Goal: Task Accomplishment & Management: Manage account settings

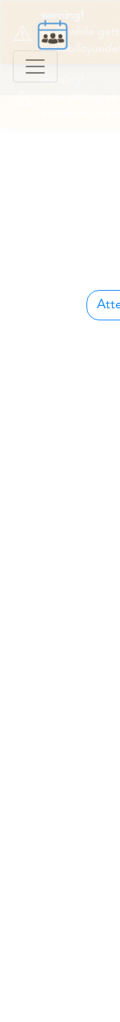
click at [52, 191] on div "New Meeting Add members to find availability Processing... Please wait. Attende…" at bounding box center [96, 606] width 192 height 1022
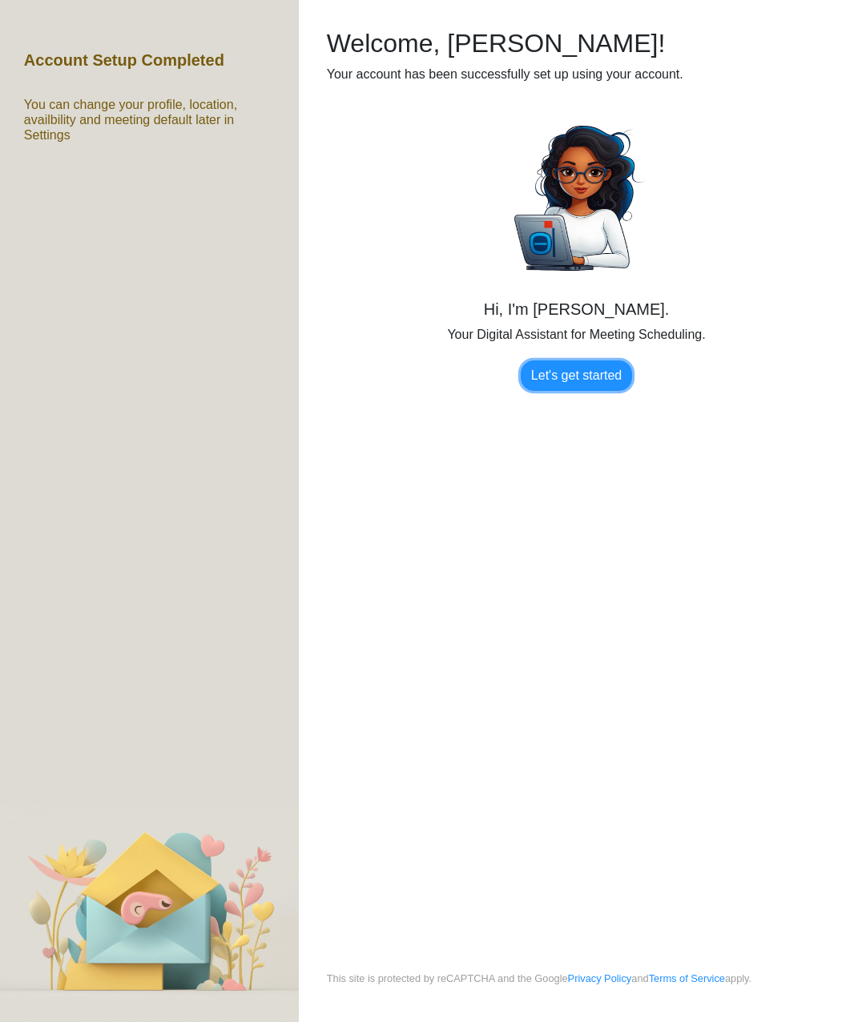
click at [572, 381] on link "Let's get started" at bounding box center [575, 375] width 111 height 30
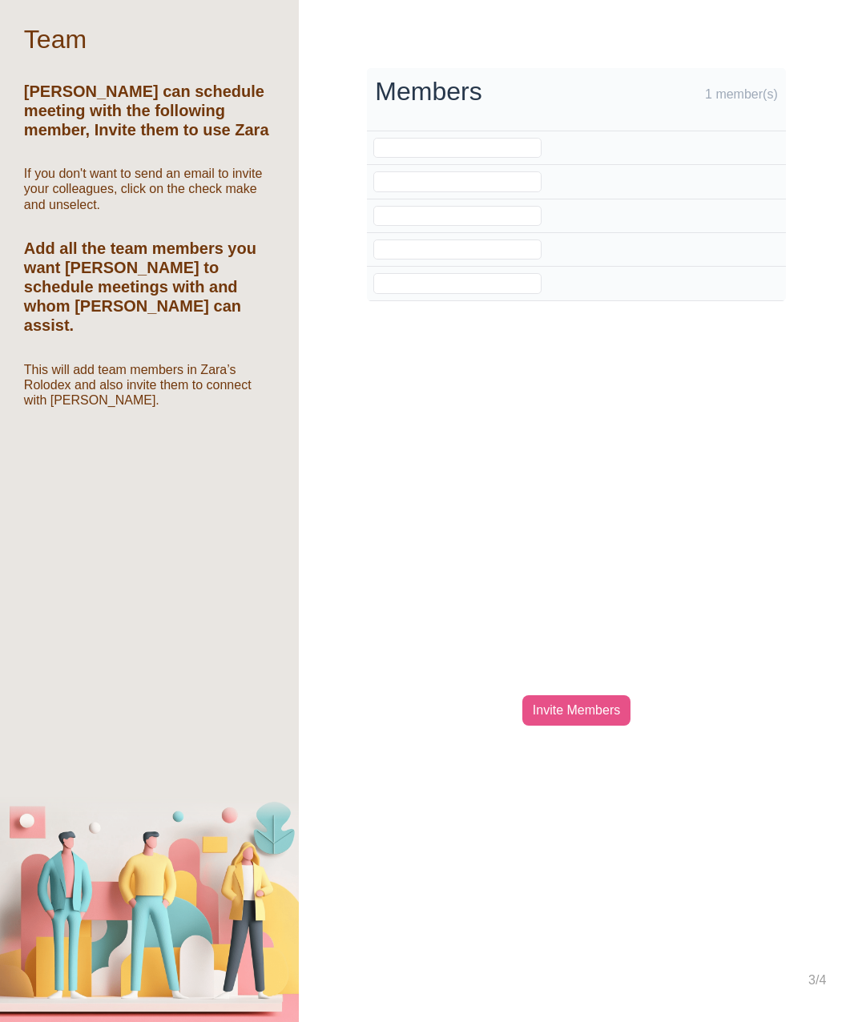
click at [563, 701] on div "Invite Members" at bounding box center [576, 710] width 108 height 30
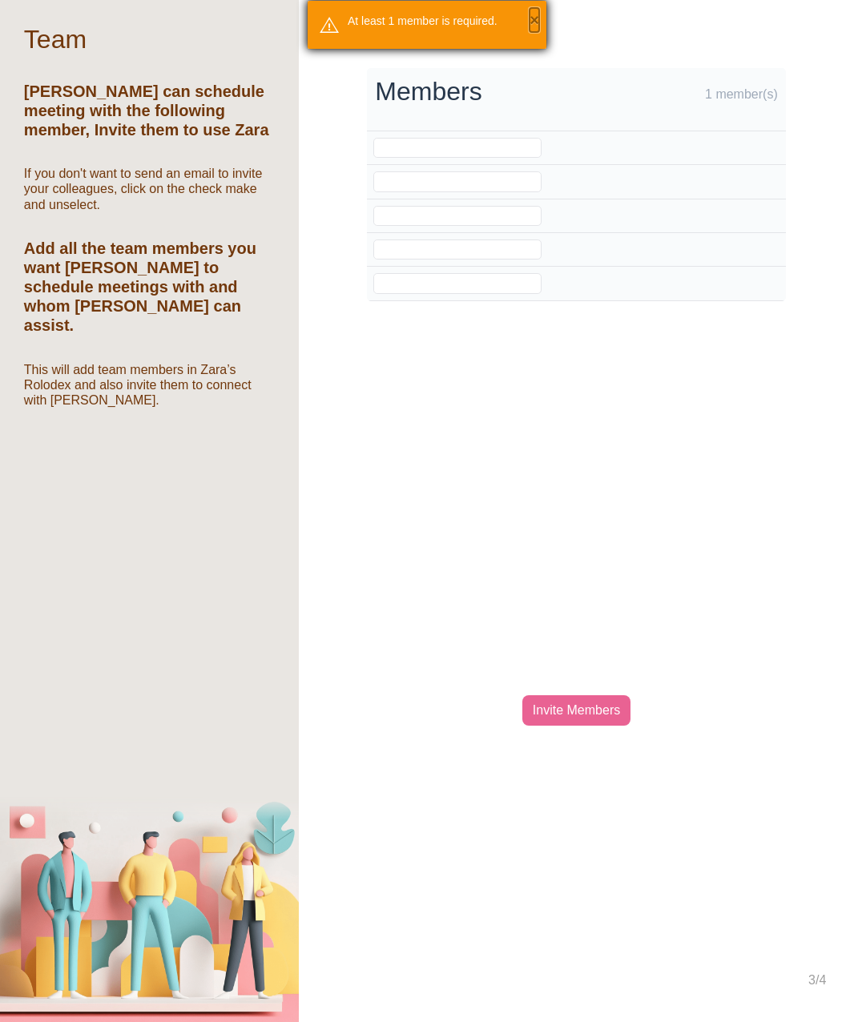
click at [537, 22] on button "×" at bounding box center [534, 20] width 10 height 24
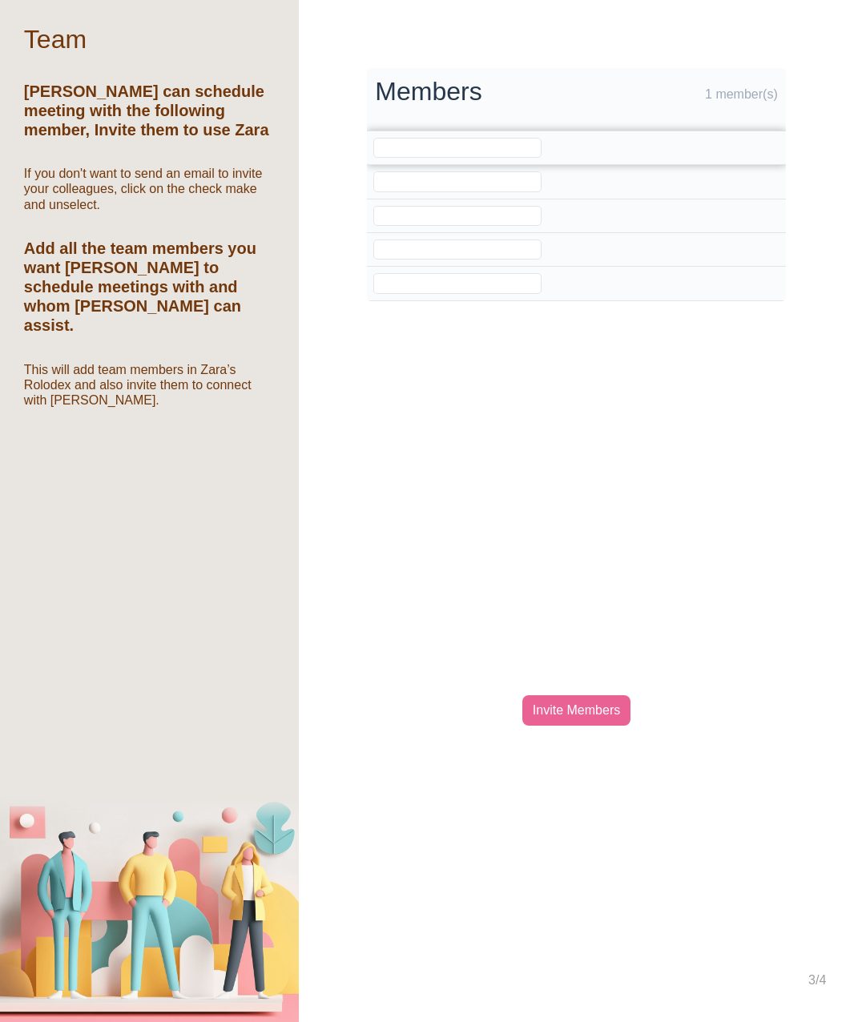
click at [409, 146] on input "email" at bounding box center [457, 148] width 168 height 20
click at [409, 146] on input "vidya@teamcaladi.onmicrosoft.com" at bounding box center [457, 148] width 168 height 20
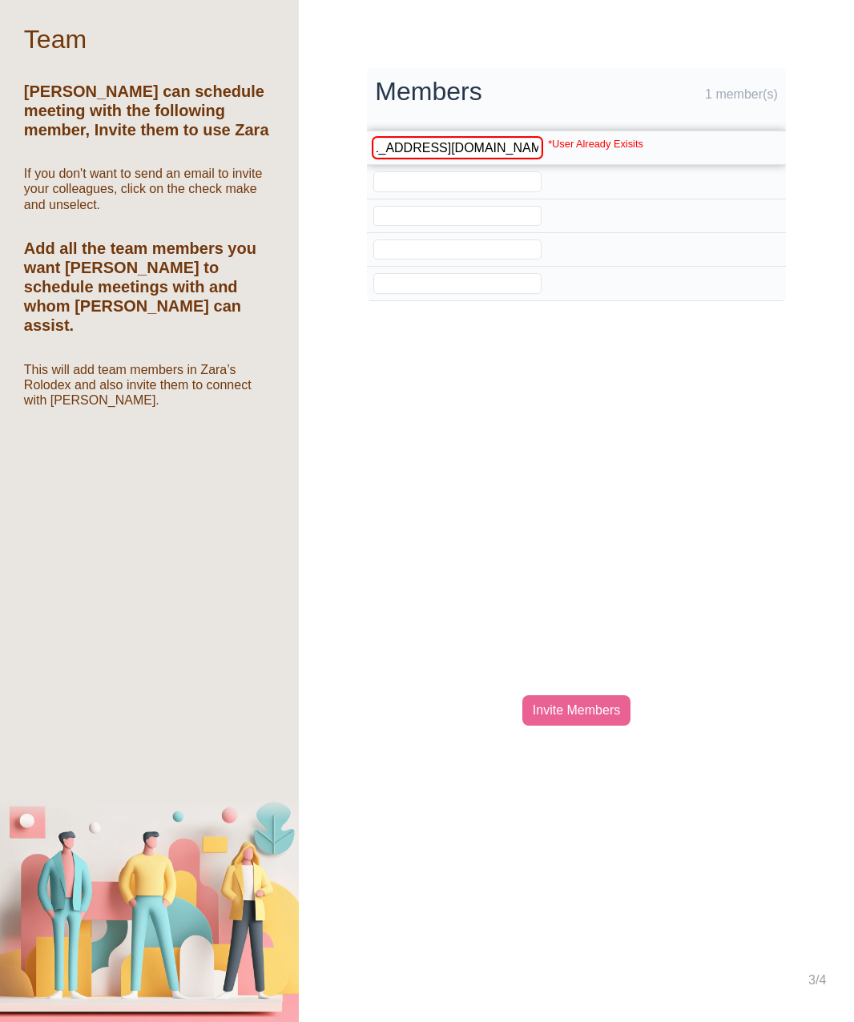
scroll to position [0, 0]
click at [399, 147] on input "vidya@teamcaladi.onmicrosoft.com" at bounding box center [457, 148] width 168 height 20
click at [391, 150] on input "vidya@teamcaladi.onmicrosoft.com" at bounding box center [457, 148] width 168 height 20
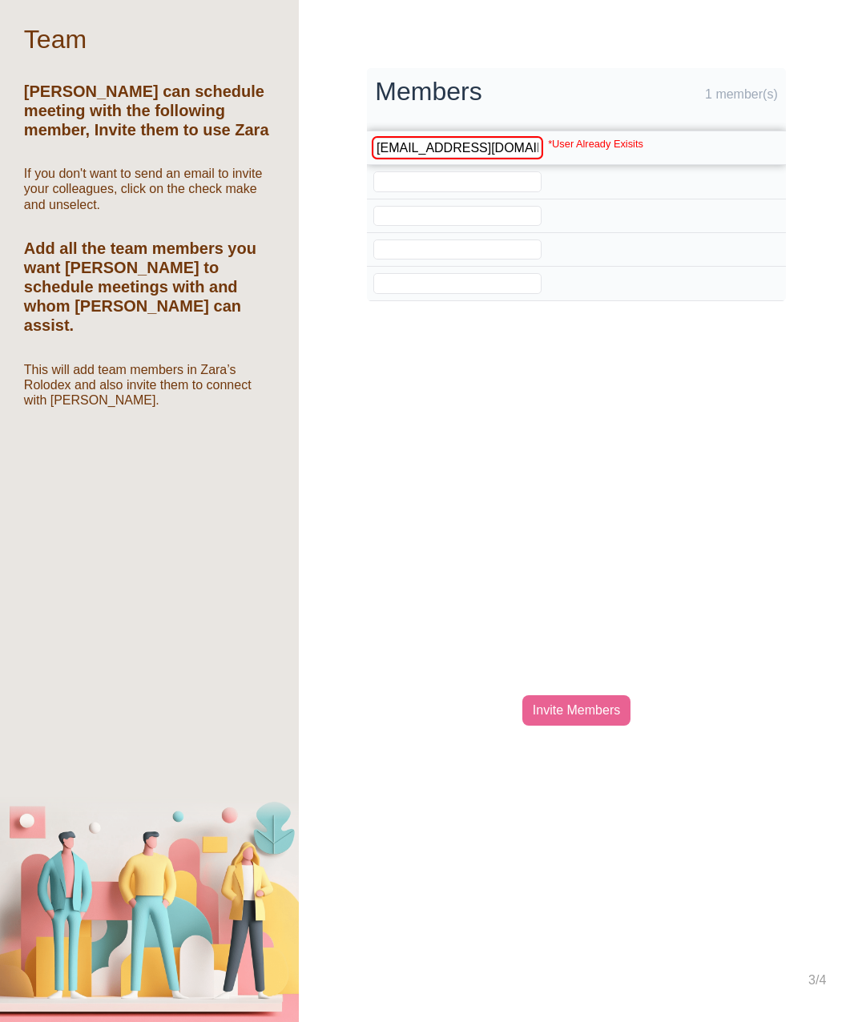
click at [382, 149] on input "mia@teamcaladi.onmicrosoft.com" at bounding box center [457, 148] width 168 height 20
type input "bhavi@teamcaladi.onmicrosoft.com"
click at [398, 163] on td "bhavi@teamcaladi.onmicrosoft.com *User Already Exisits" at bounding box center [513, 148] width 293 height 34
click at [440, 186] on input "email" at bounding box center [457, 181] width 168 height 20
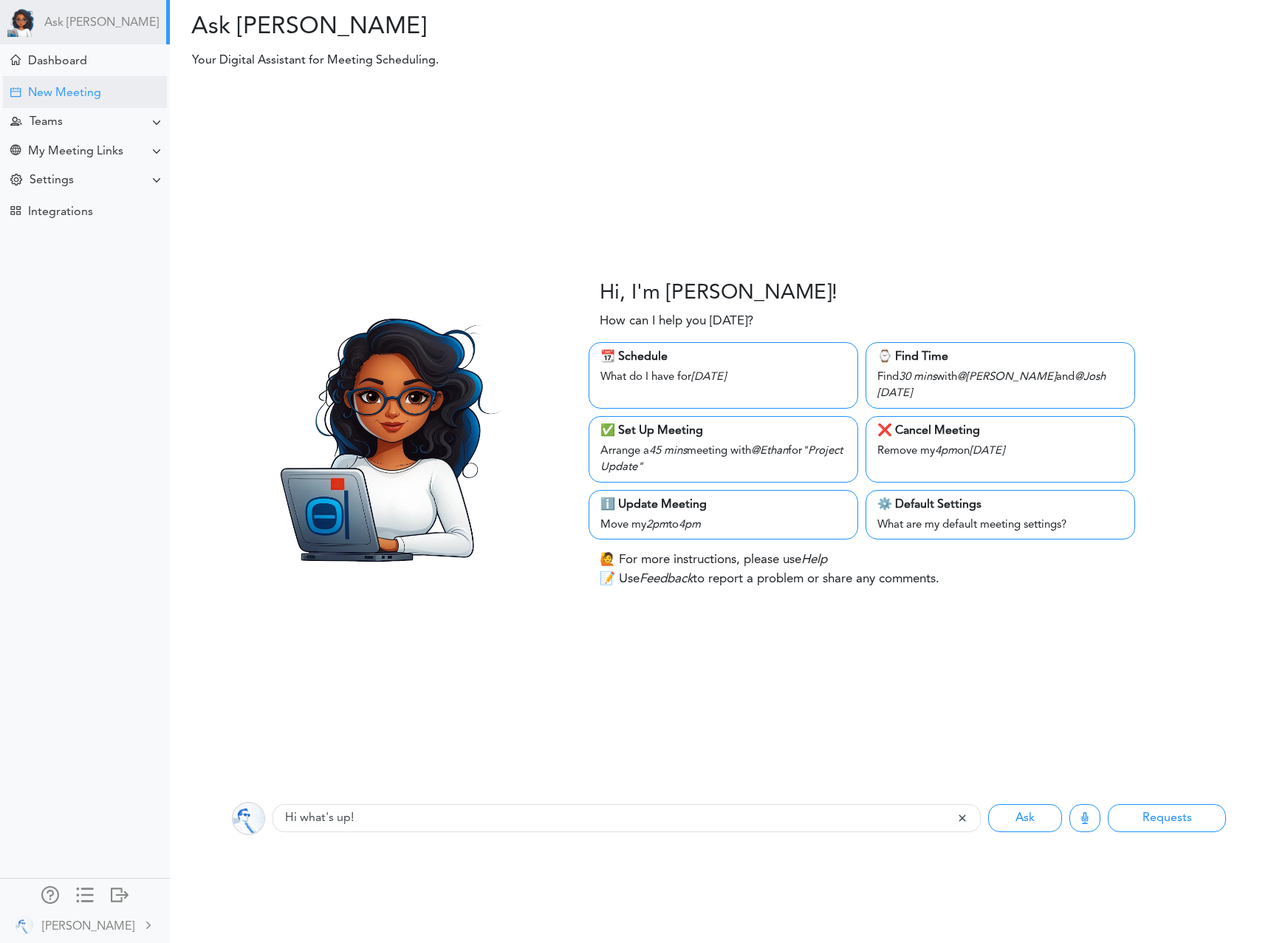
click at [78, 90] on div "New Meeting" at bounding box center [64, 93] width 73 height 14
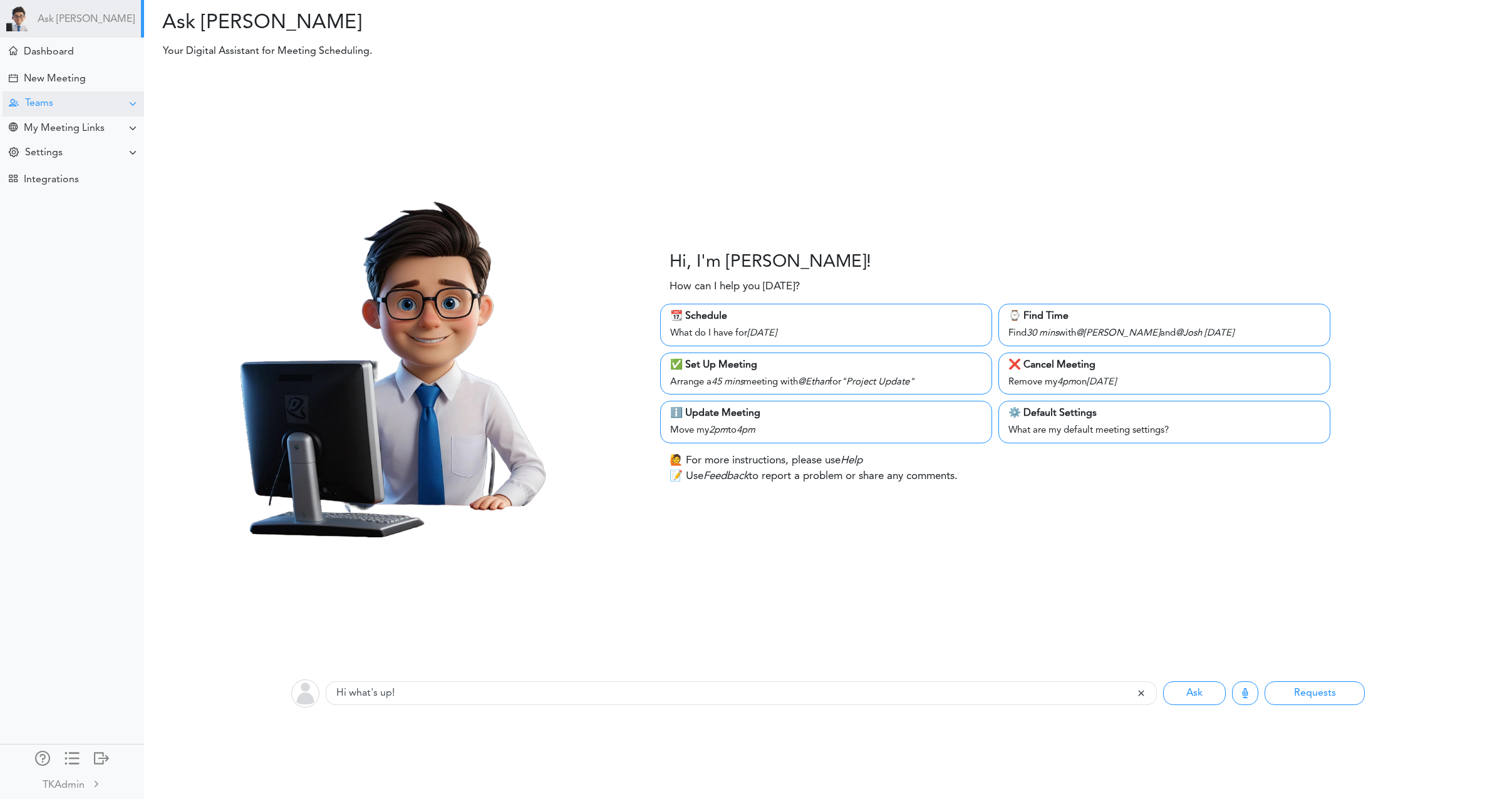
click at [89, 106] on div "Teams" at bounding box center [73, 103] width 142 height 24
click at [69, 192] on div "Manage Members" at bounding box center [59, 195] width 74 height 6
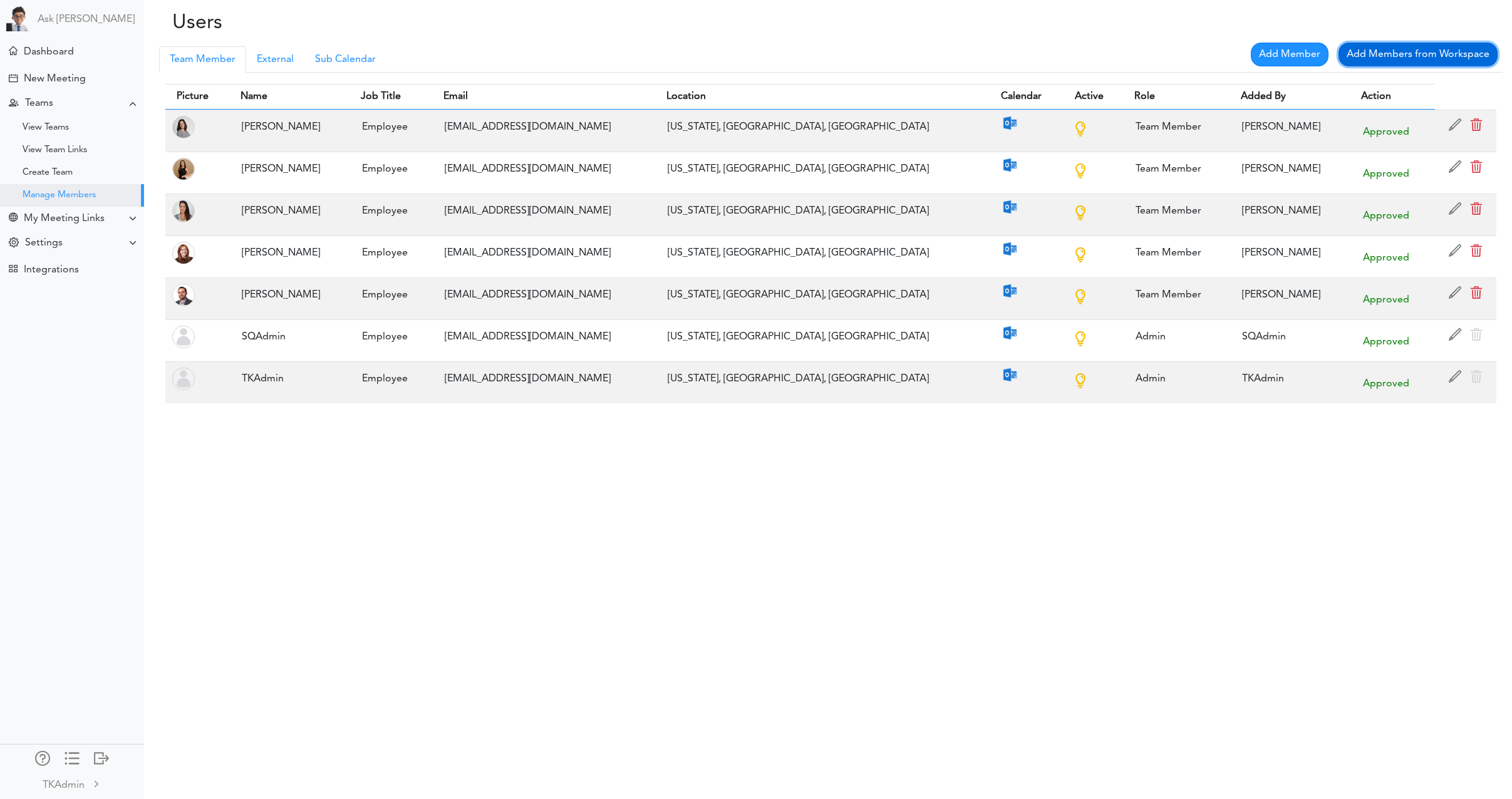
click at [1367, 54] on link "Add Members from Workspace" at bounding box center [1417, 54] width 159 height 23
click at [1363, 645] on div "Users Processing... Please wait. Team Member Manager External Sub Calendar Add …" at bounding box center [756, 400] width 1512 height 799
click at [1431, 56] on link "Add Members from Workspace" at bounding box center [1417, 54] width 159 height 23
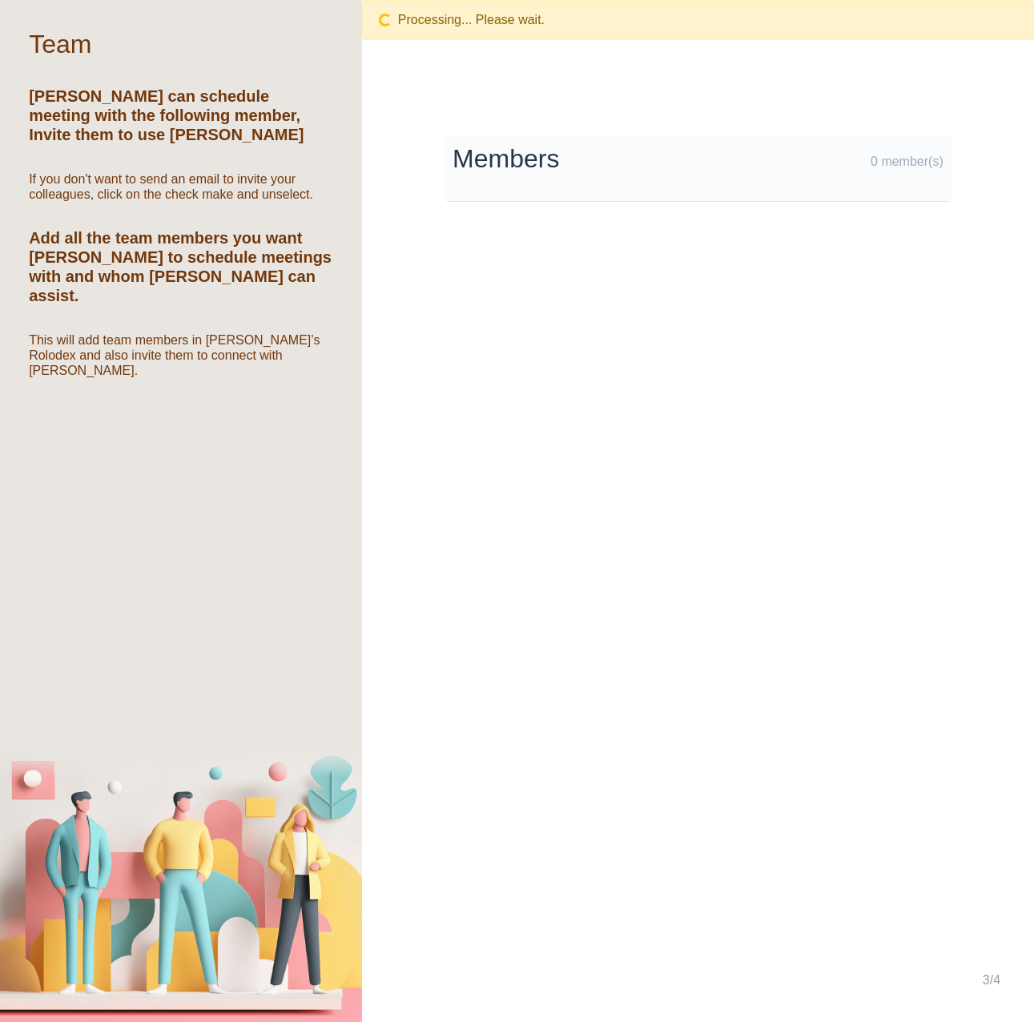
drag, startPoint x: 168, startPoint y: 193, endPoint x: 230, endPoint y: 192, distance: 61.7
click at [230, 192] on h6 "If you don't want to send an email to invite your colleagues, click on the chec…" at bounding box center [181, 186] width 304 height 30
drag, startPoint x: 233, startPoint y: 193, endPoint x: 167, endPoint y: 195, distance: 65.7
click at [167, 195] on h6 "If you don't want to send an email to invite your colleagues, click on the chec…" at bounding box center [181, 186] width 304 height 30
copy h6 "check make"
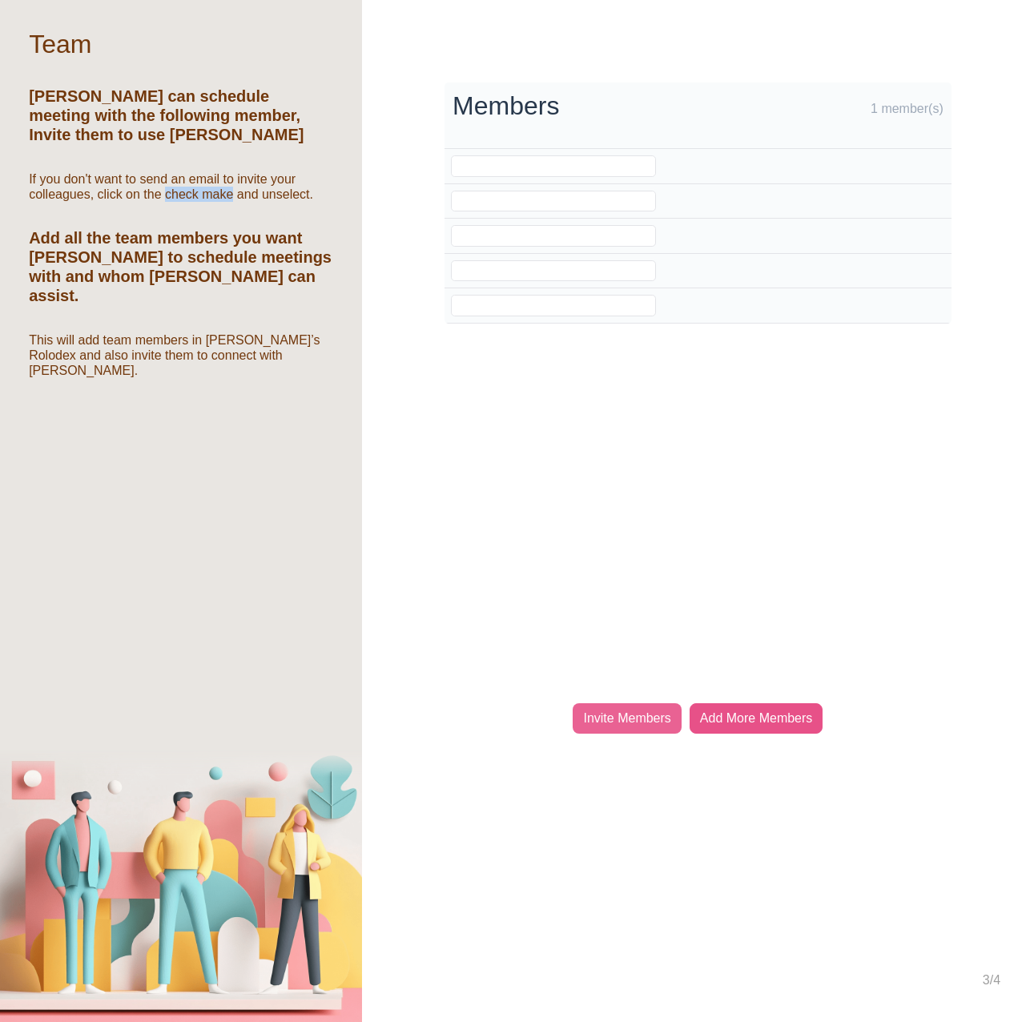
click at [770, 721] on div "Add More Members" at bounding box center [756, 718] width 134 height 30
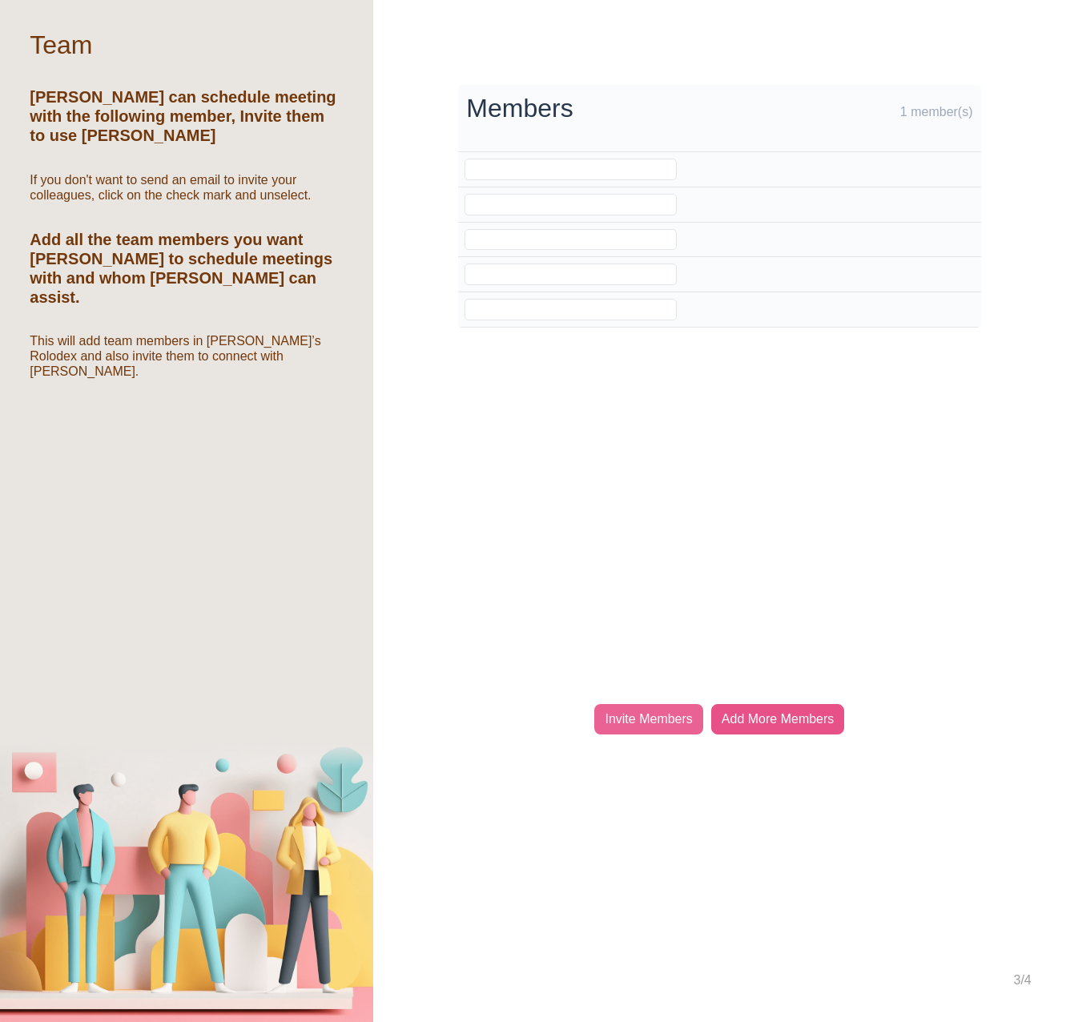
click at [771, 712] on div "Add More Members" at bounding box center [778, 719] width 134 height 30
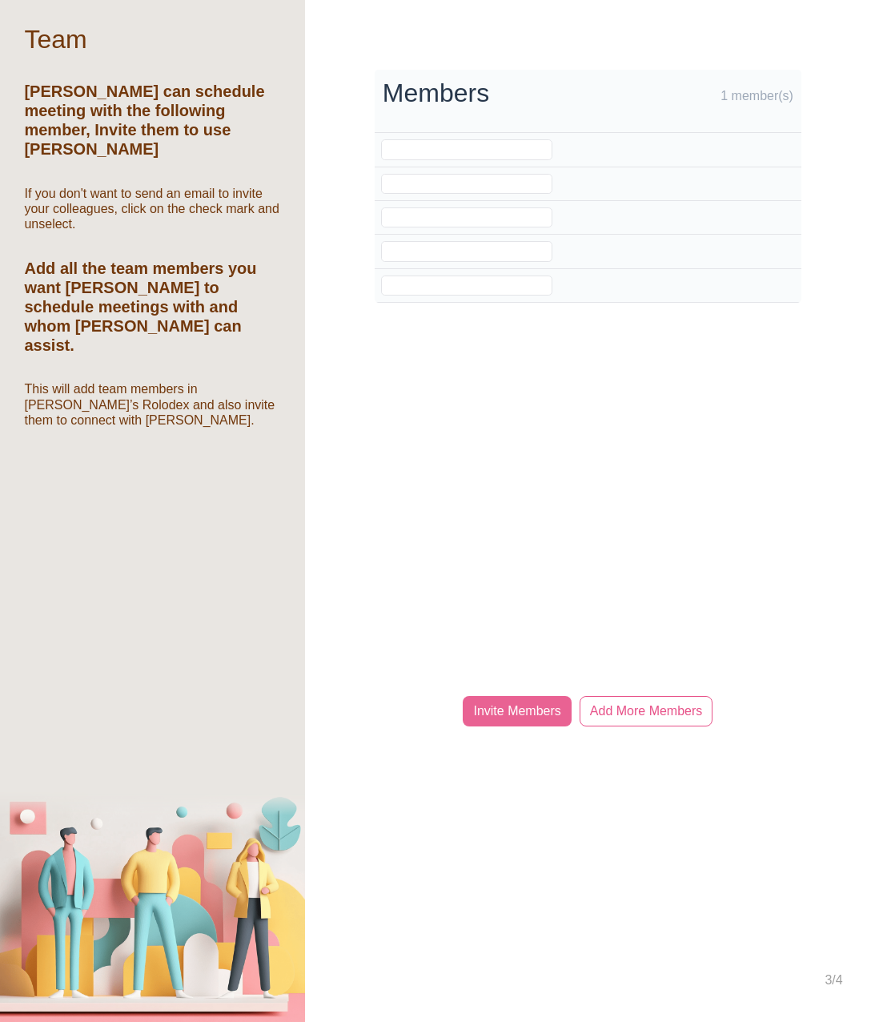
click at [669, 445] on div "Processing... Please wait. Members 1 member(s) Invite Members Add Externals Add…" at bounding box center [588, 511] width 566 height 1022
